Goal: Information Seeking & Learning: Learn about a topic

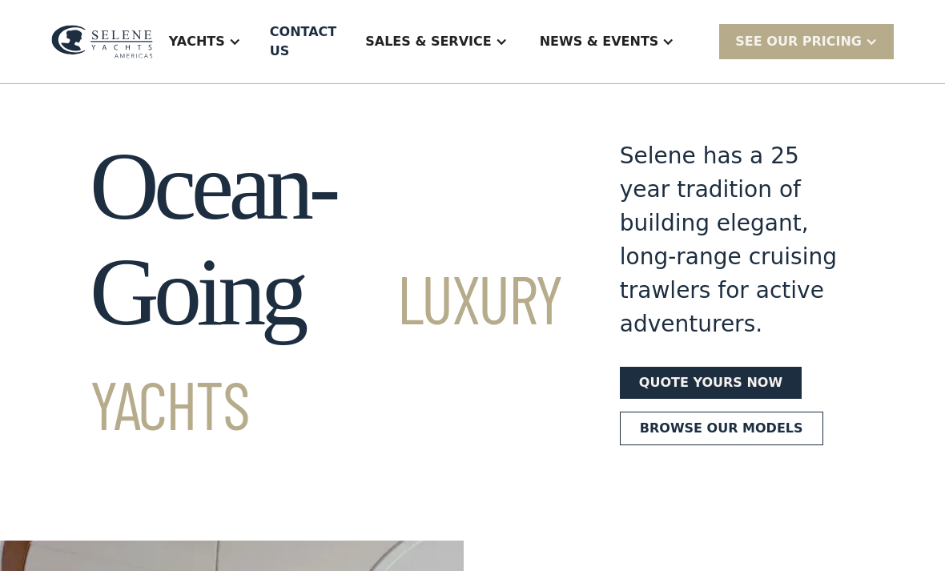
scroll to position [9, 0]
click at [241, 42] on div at bounding box center [234, 41] width 13 height 13
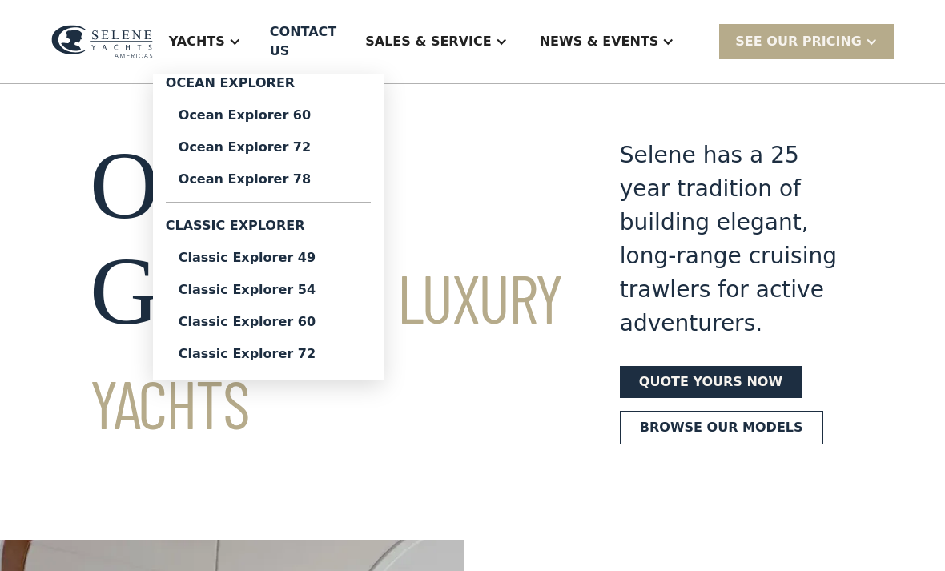
click at [331, 364] on link "Classic Explorer 72" at bounding box center [268, 354] width 205 height 32
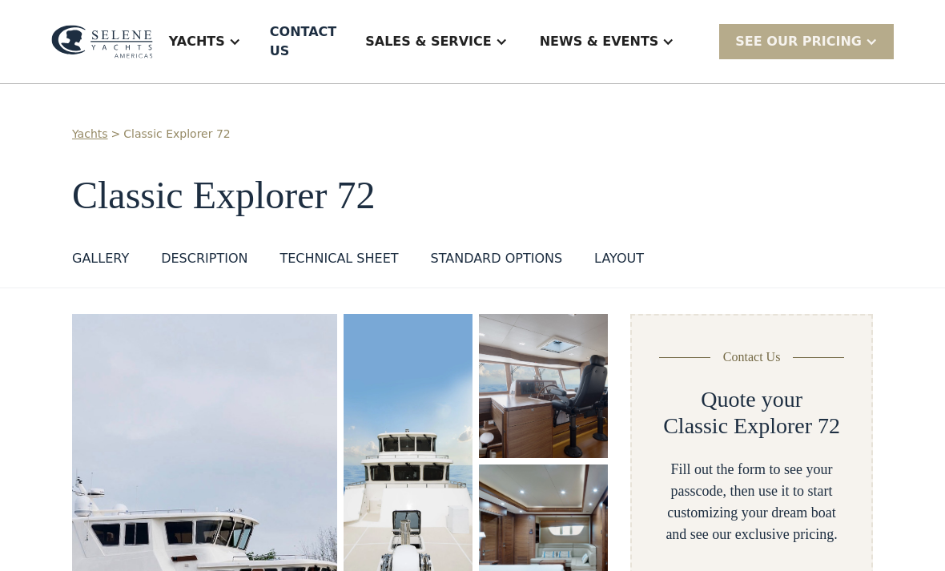
click at [241, 35] on div at bounding box center [234, 41] width 13 height 13
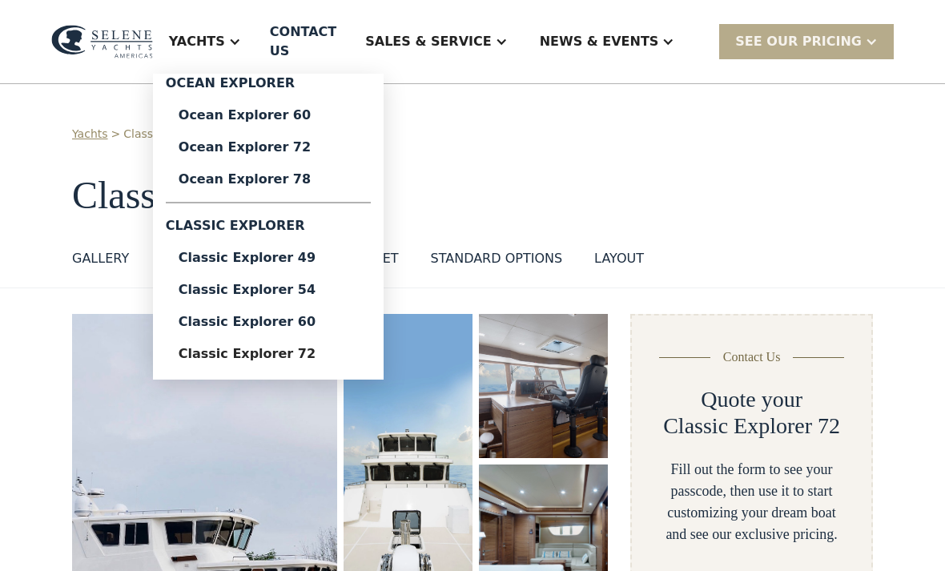
click at [307, 143] on div "Ocean Explorer 72" at bounding box center [268, 147] width 179 height 13
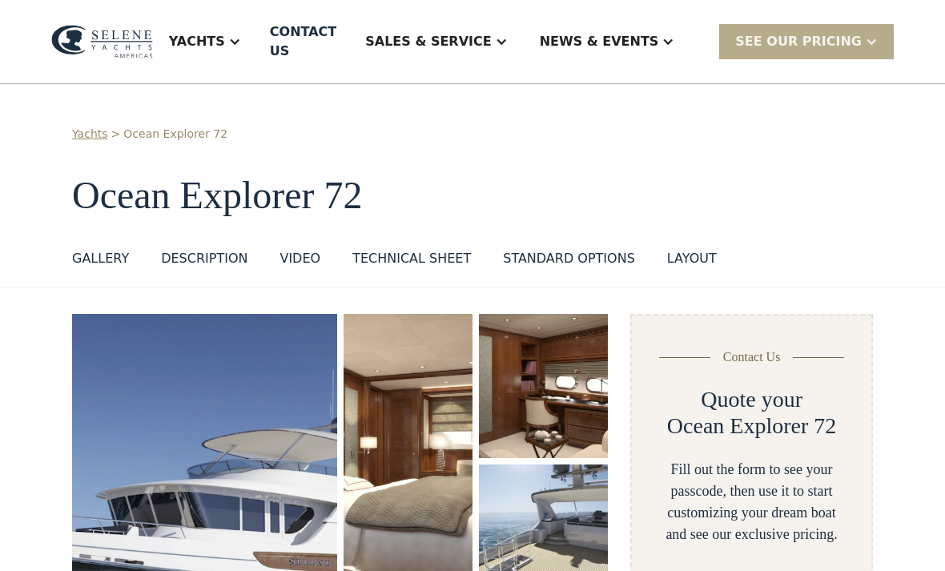
click at [241, 38] on div at bounding box center [234, 41] width 13 height 13
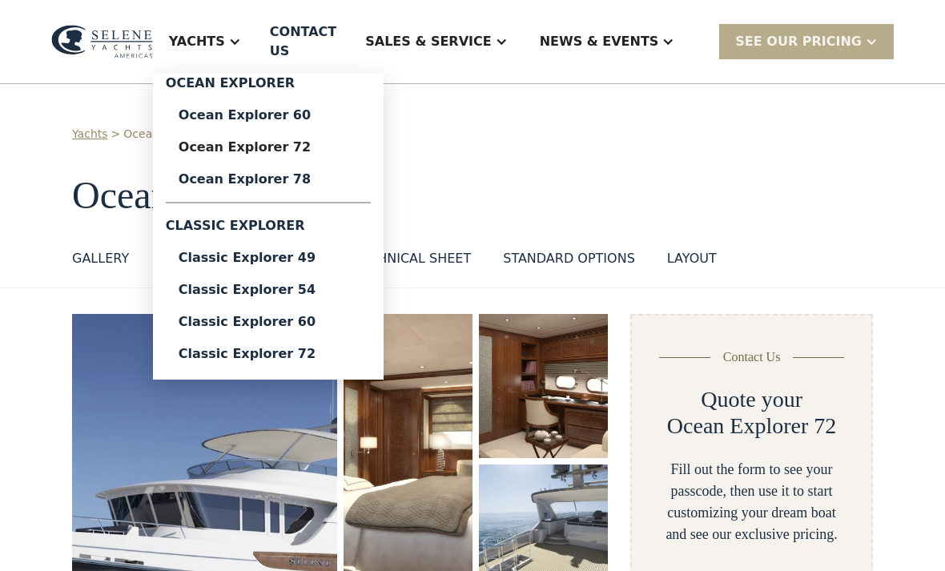
click at [510, 146] on div "Yachts > Ocean Explorer 72 Ocean Explorer 72 GALLERY GALLERY VIRTUAL TOUR DESCR…" at bounding box center [472, 200] width 801 height 149
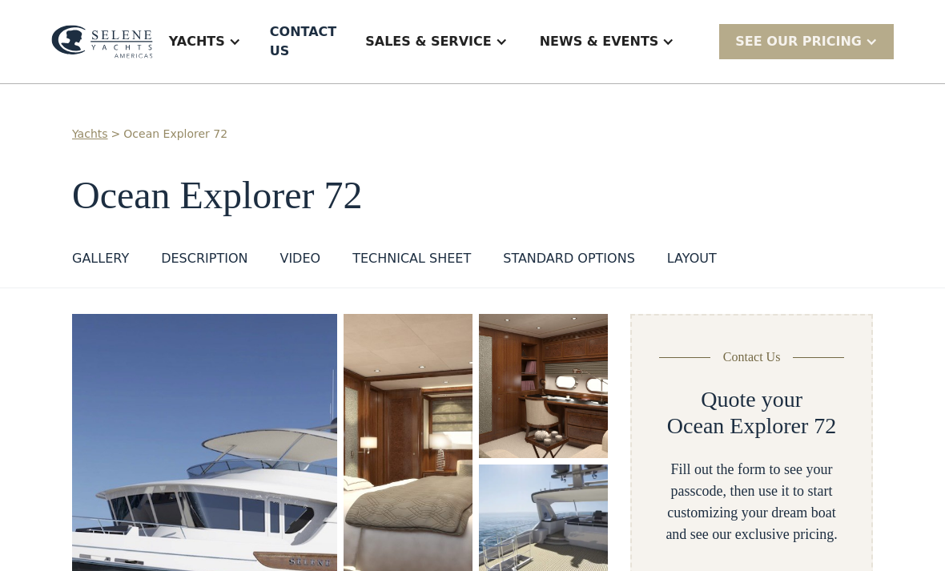
click at [107, 249] on div "GALLERY" at bounding box center [100, 258] width 57 height 19
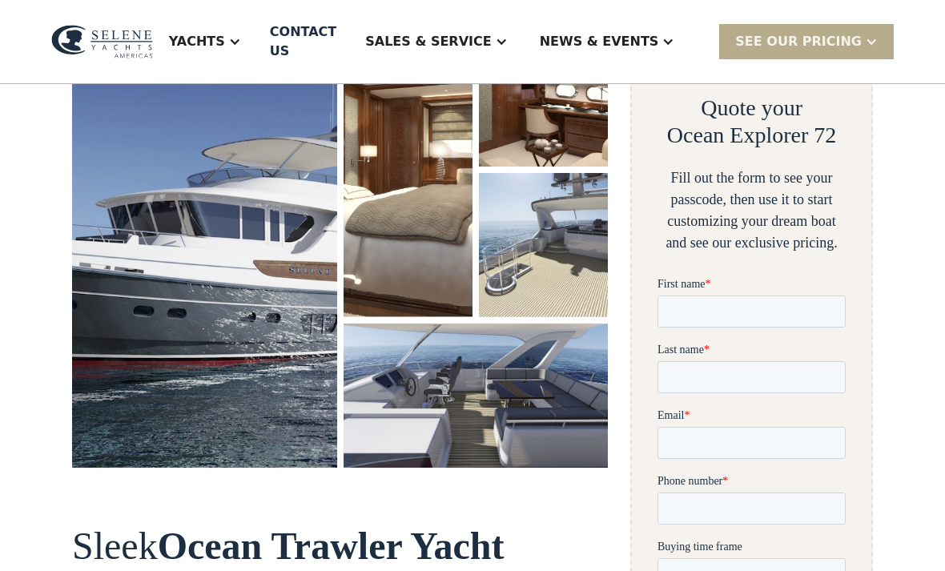
scroll to position [294, 0]
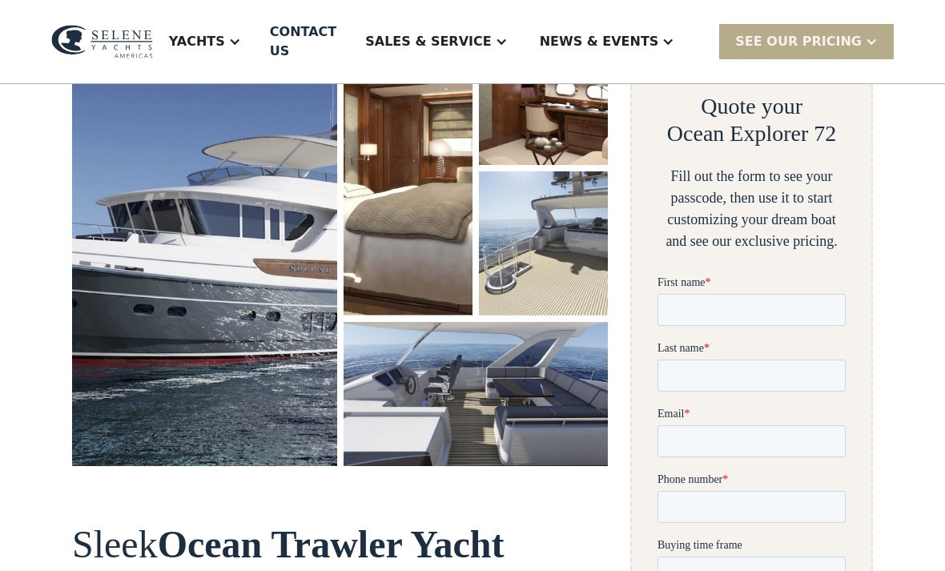
click at [545, 397] on img "open lightbox" at bounding box center [476, 394] width 265 height 144
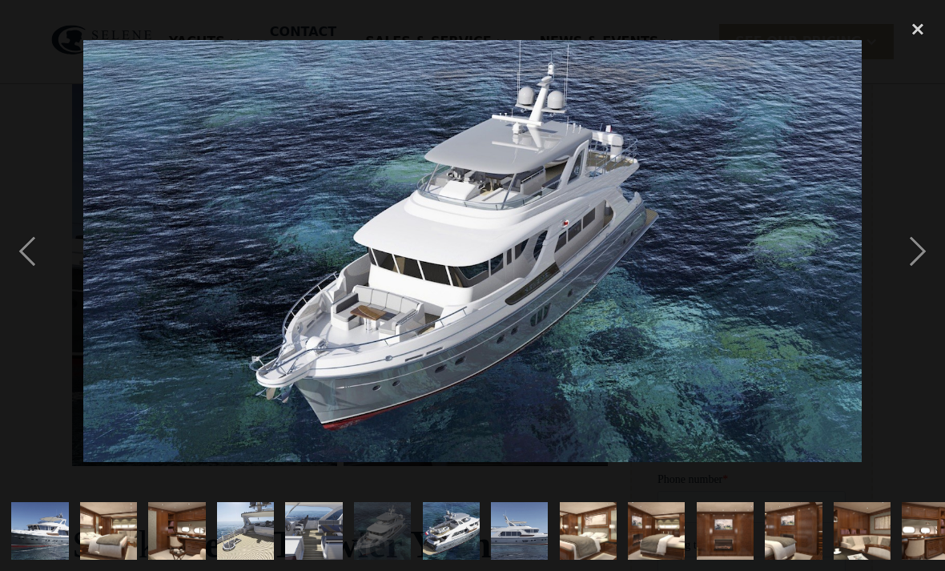
click at [914, 31] on div "close lightbox" at bounding box center [918, 28] width 54 height 35
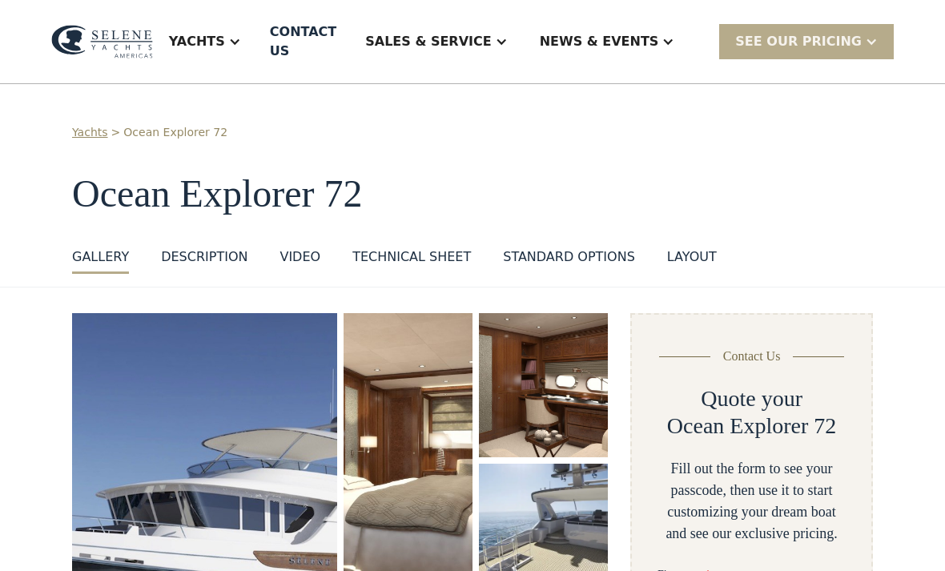
scroll to position [0, 0]
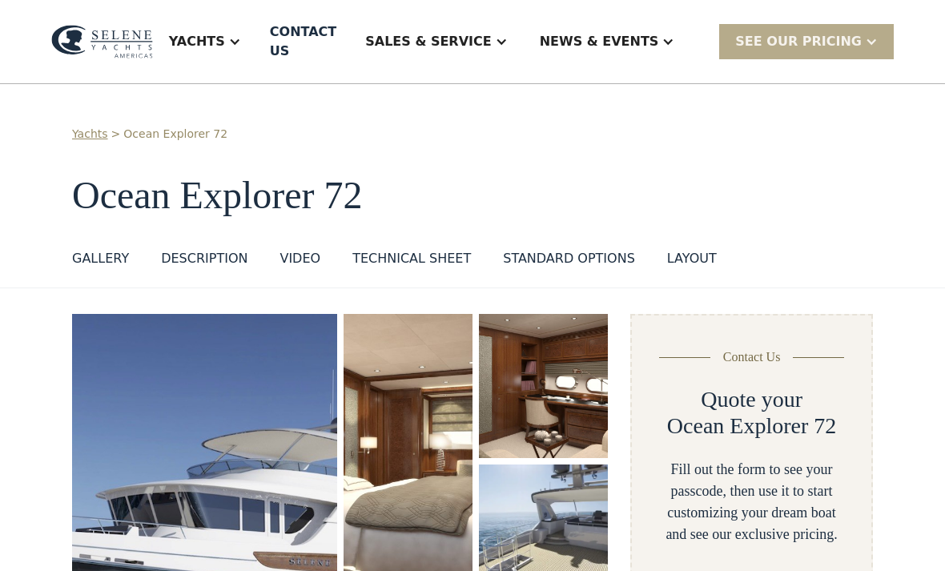
click at [257, 34] on div "Yachts" at bounding box center [205, 42] width 104 height 64
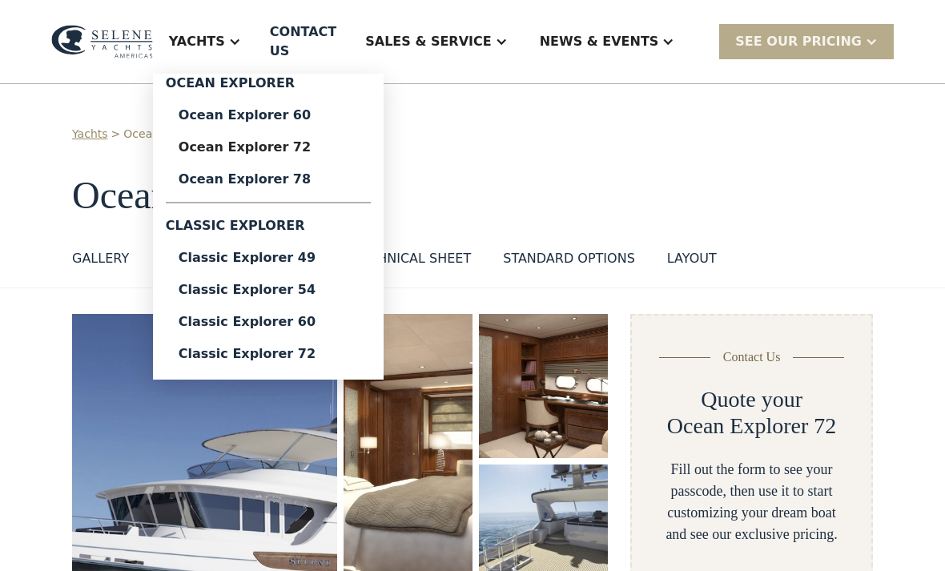
click at [316, 177] on div "Ocean Explorer 78" at bounding box center [268, 179] width 179 height 13
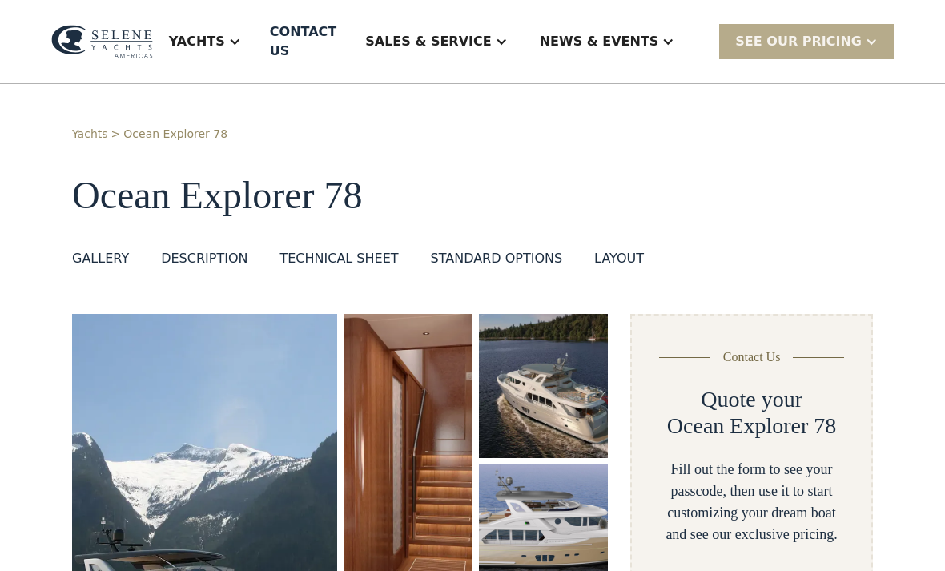
click at [508, 35] on div at bounding box center [501, 41] width 13 height 13
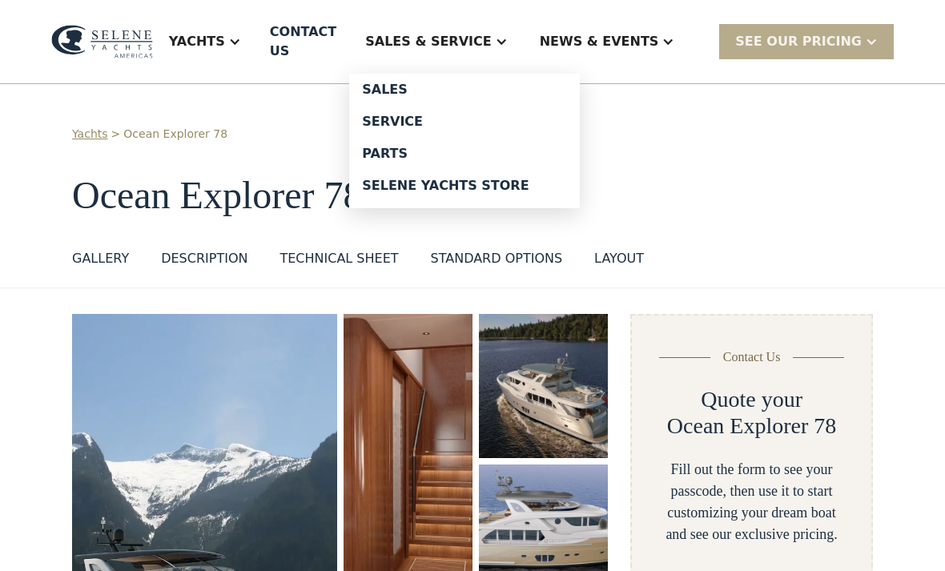
click at [439, 83] on div "Sales" at bounding box center [464, 89] width 205 height 13
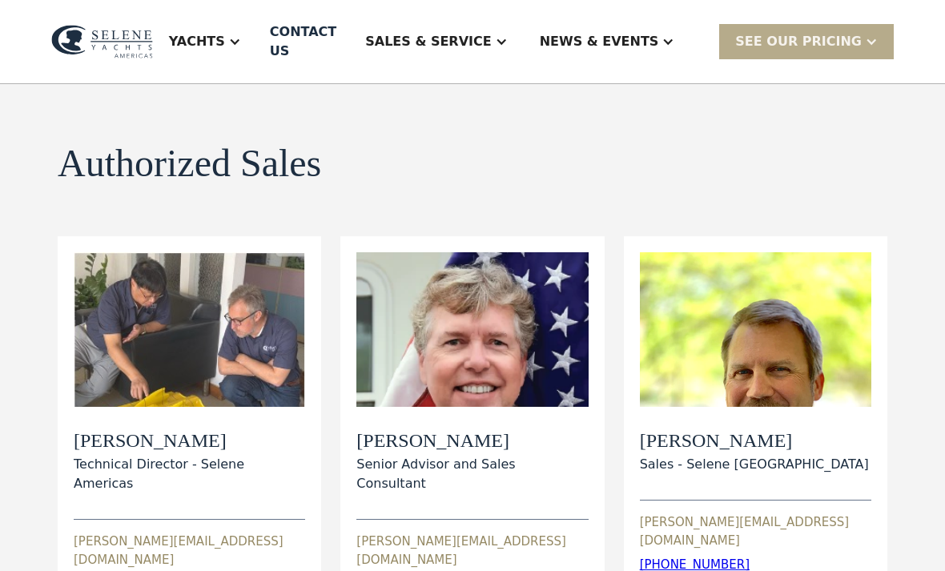
scroll to position [25, 0]
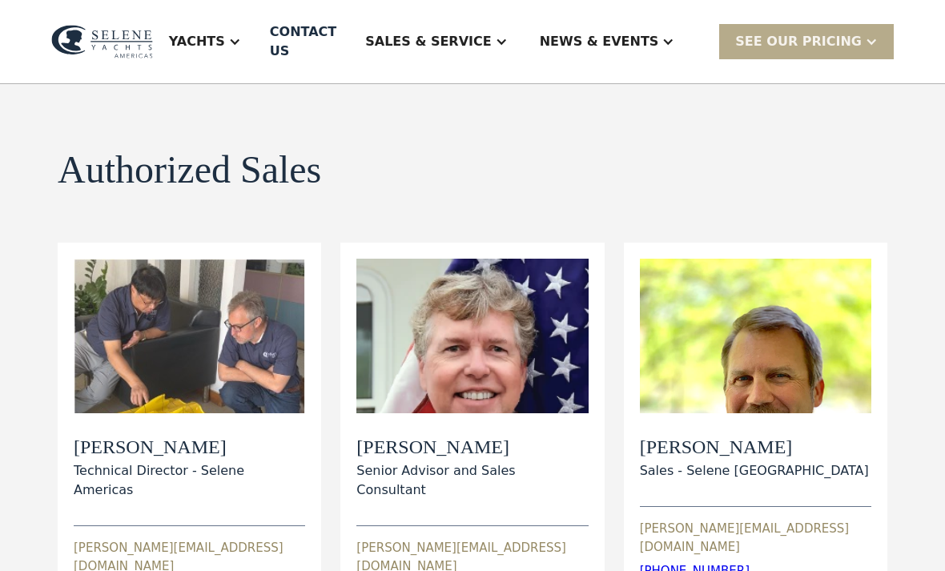
click at [193, 436] on h2 "[PERSON_NAME]" at bounding box center [189, 447] width 231 height 23
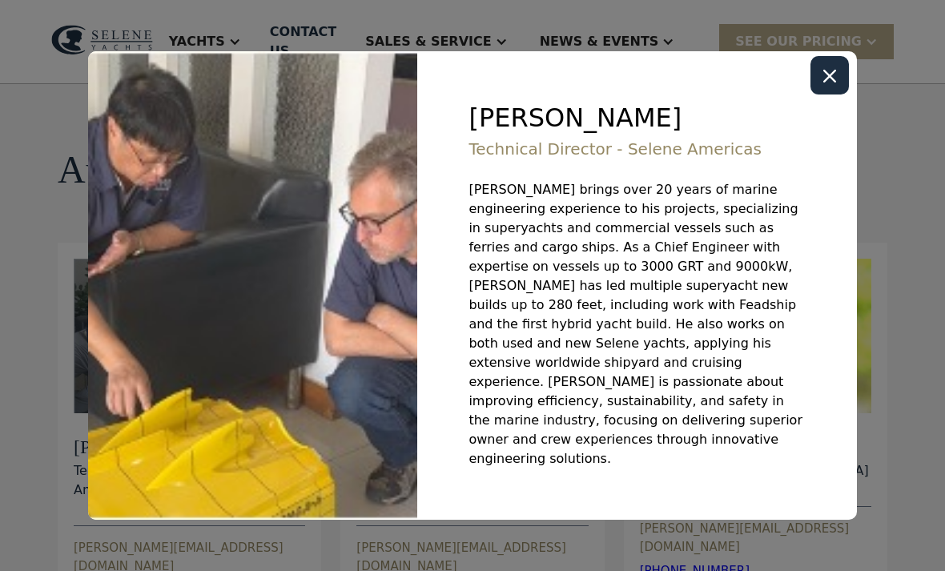
click at [829, 82] on icon "Close modal" at bounding box center [829, 76] width 13 height 13
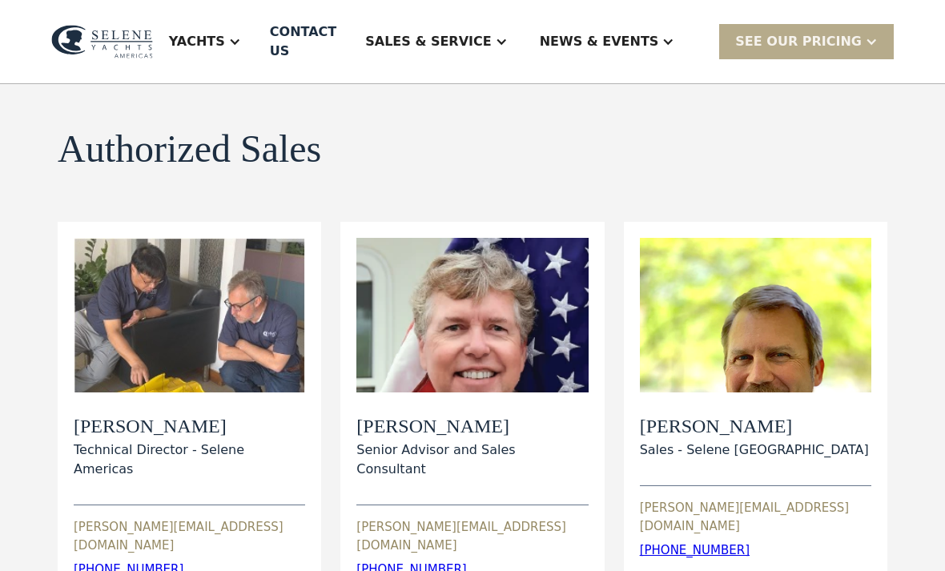
scroll to position [0, 0]
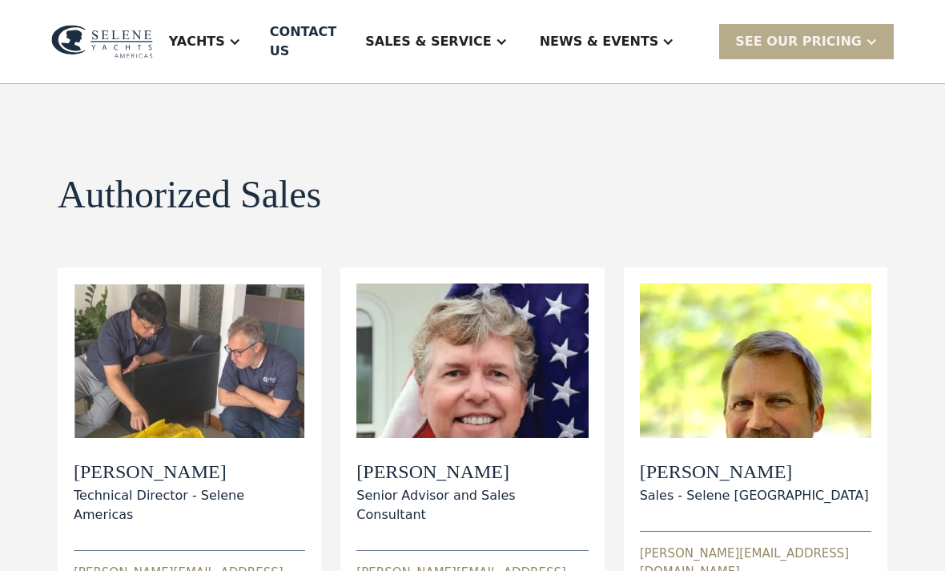
click at [523, 38] on div "Sales & Service" at bounding box center [436, 42] width 174 height 64
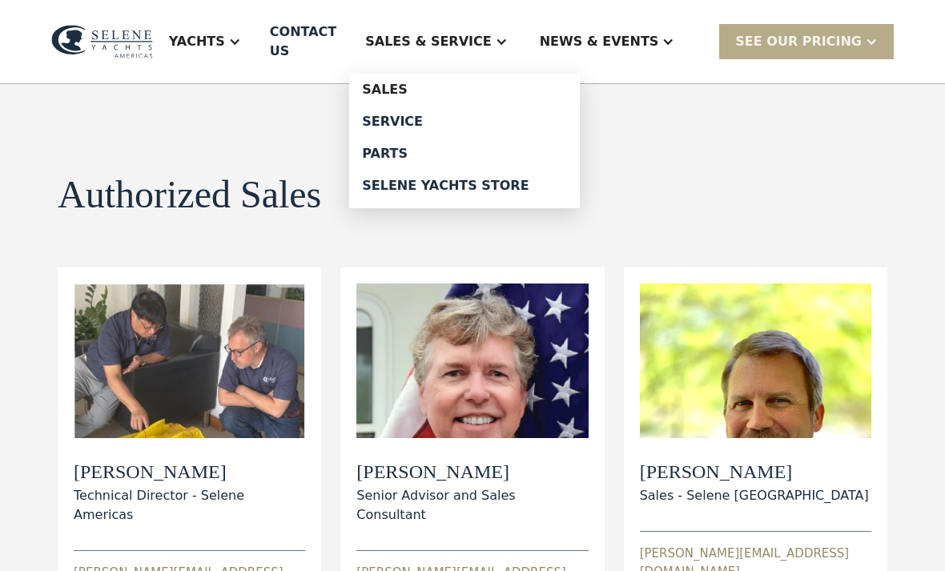
click at [501, 186] on link "Selene Yachts Store" at bounding box center [464, 186] width 231 height 32
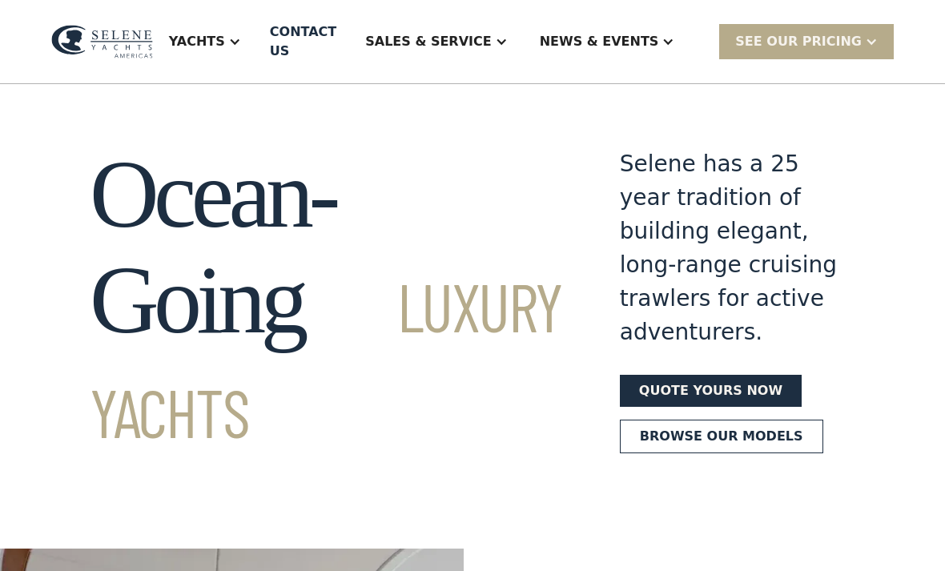
click at [674, 43] on div at bounding box center [668, 41] width 13 height 13
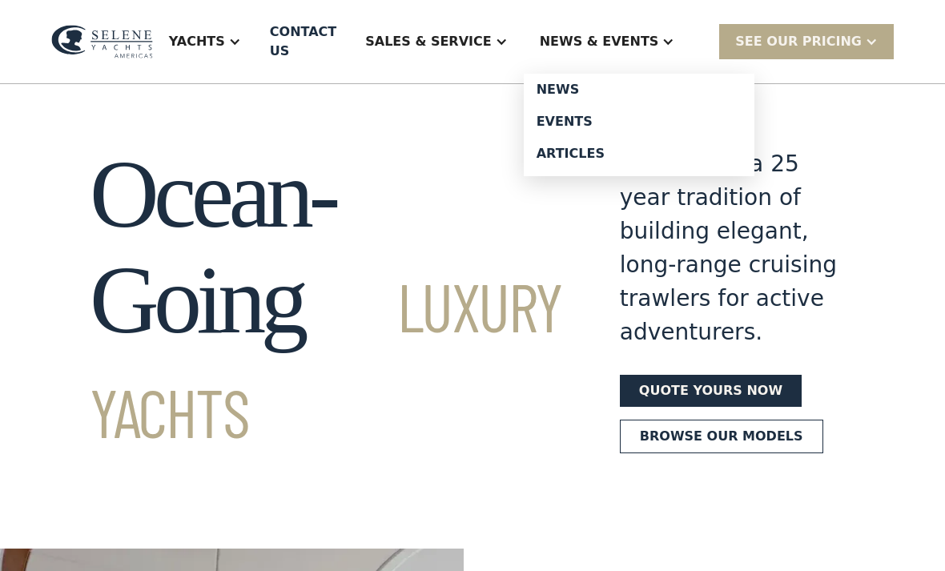
click at [598, 90] on div "News" at bounding box center [639, 89] width 205 height 13
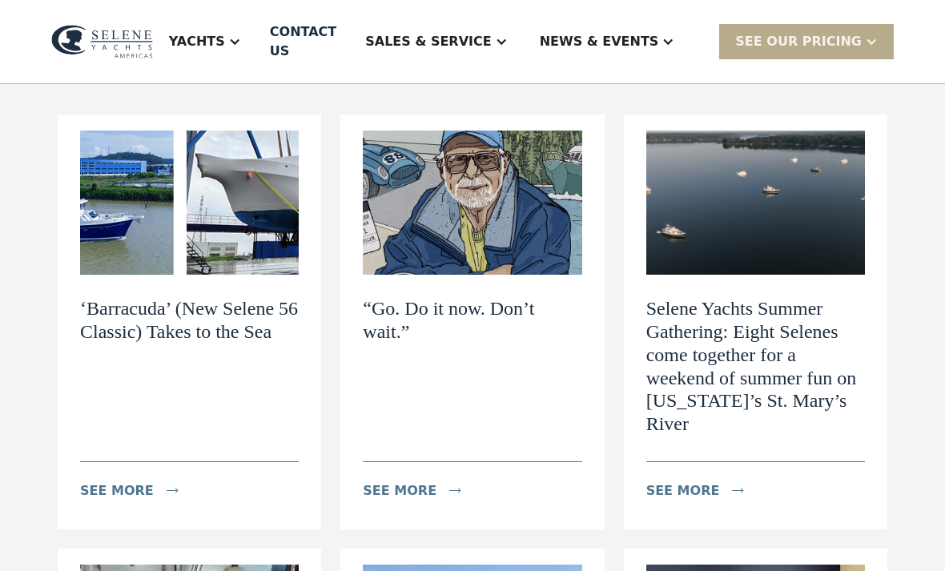
scroll to position [143, 0]
click at [262, 217] on img at bounding box center [189, 203] width 219 height 144
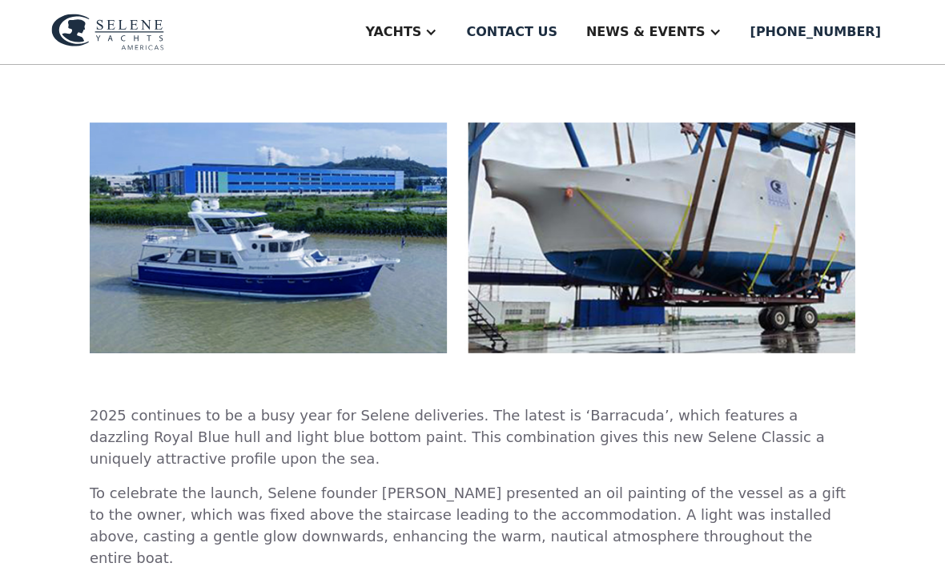
scroll to position [337, 0]
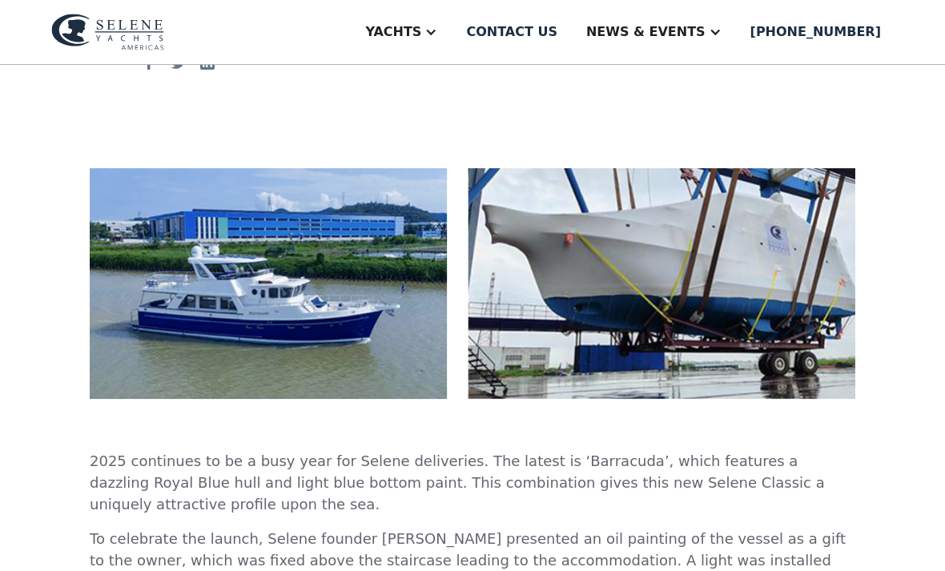
click at [402, 297] on img at bounding box center [473, 283] width 766 height 231
click at [416, 332] on img at bounding box center [473, 283] width 766 height 231
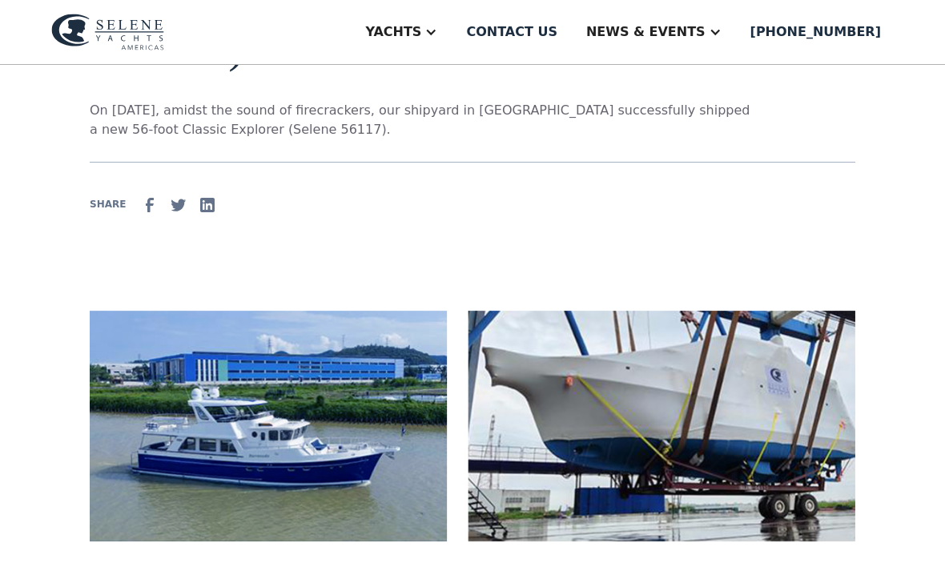
scroll to position [0, 0]
